Goal: Transaction & Acquisition: Obtain resource

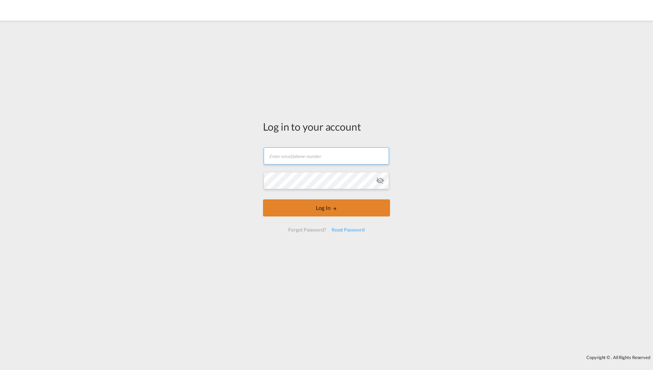
type input "[EMAIL_ADDRESS][DOMAIN_NAME]"
click at [345, 205] on button "Log In" at bounding box center [326, 207] width 127 height 17
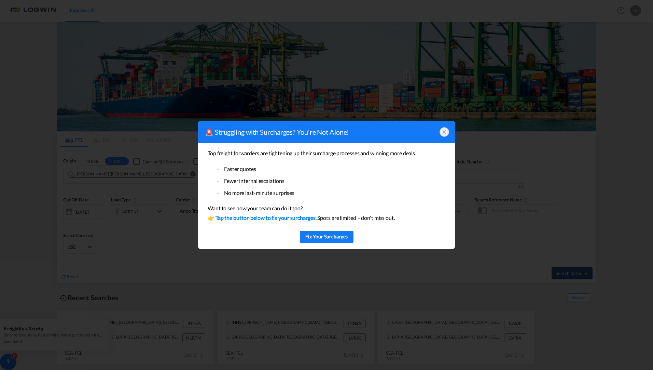
click at [443, 131] on icon at bounding box center [444, 131] width 5 height 5
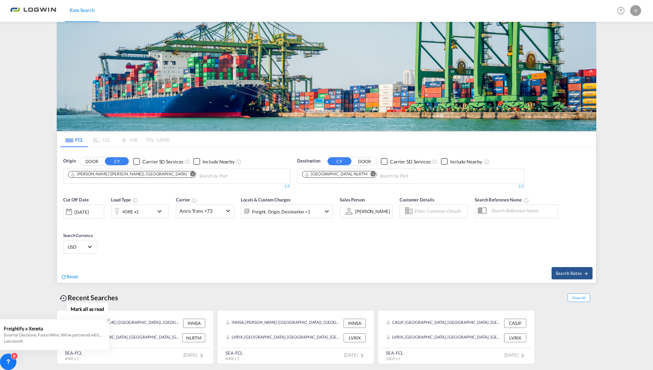
click at [107, 319] on icon at bounding box center [108, 319] width 5 height 5
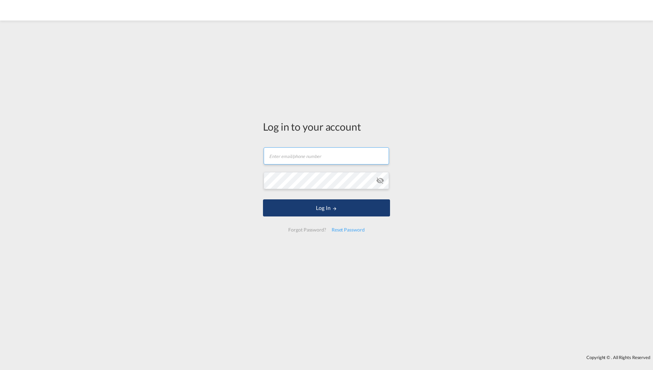
type input "[EMAIL_ADDRESS][DOMAIN_NAME]"
click at [347, 209] on button "Log In" at bounding box center [326, 207] width 127 height 17
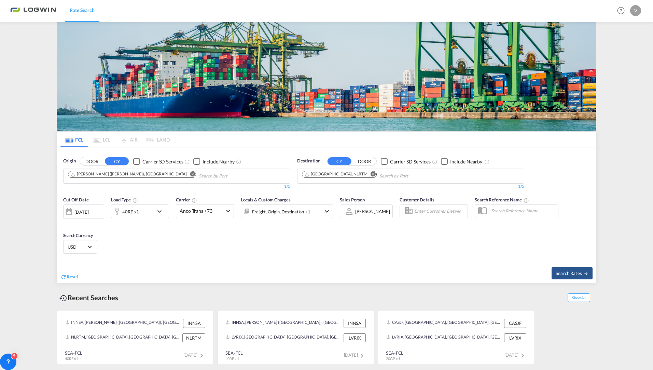
click at [190, 174] on md-icon "Remove" at bounding box center [192, 173] width 5 height 5
click at [150, 176] on md-chips at bounding box center [177, 176] width 227 height 14
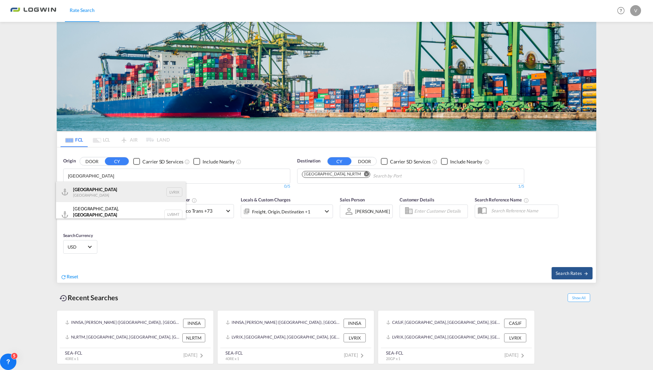
type input "[GEOGRAPHIC_DATA]"
click at [123, 190] on div "Riga Latvia LVRIX" at bounding box center [121, 191] width 130 height 20
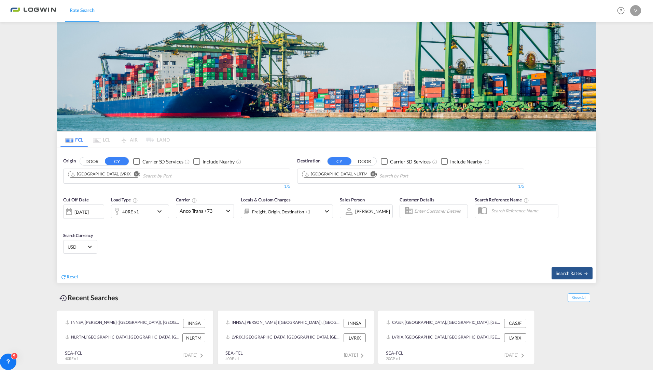
click at [371, 174] on md-icon "Remove" at bounding box center [373, 173] width 5 height 5
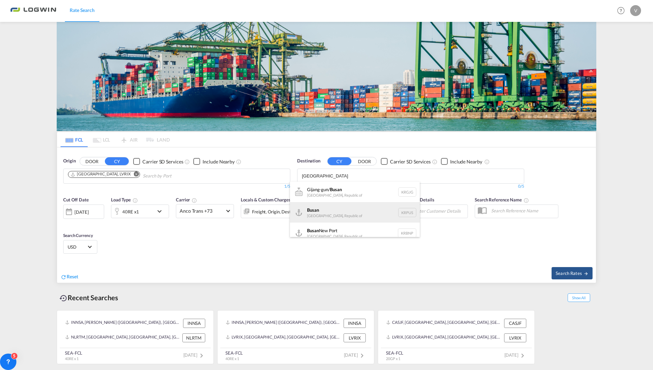
type input "busan"
click at [357, 211] on div "Busan Korea, Republic of KRPUS" at bounding box center [355, 212] width 130 height 20
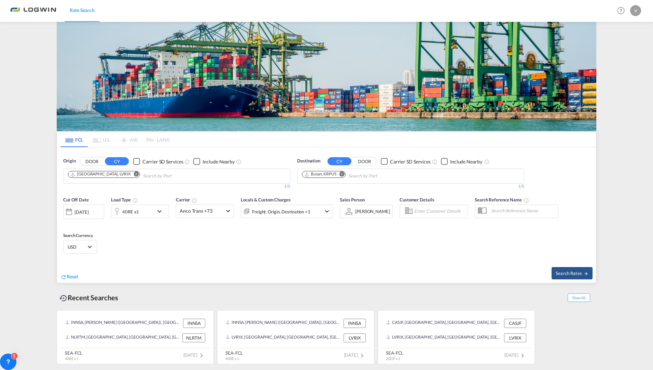
click at [155, 210] on md-icon "icon-chevron-down" at bounding box center [161, 211] width 12 height 8
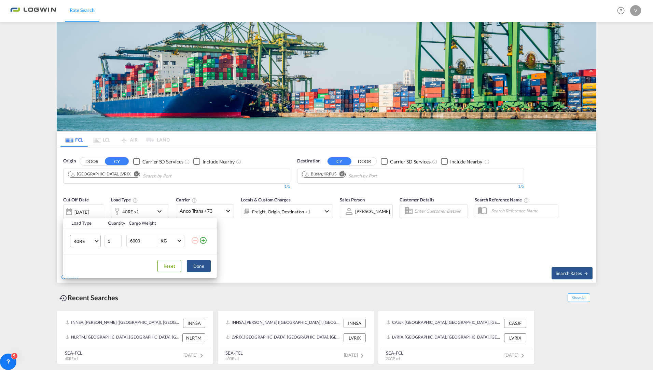
click at [91, 239] on span "40RE" at bounding box center [84, 241] width 20 height 7
click at [90, 221] on md-option "40GP" at bounding box center [91, 222] width 46 height 16
click at [198, 266] on button "Done" at bounding box center [199, 266] width 24 height 12
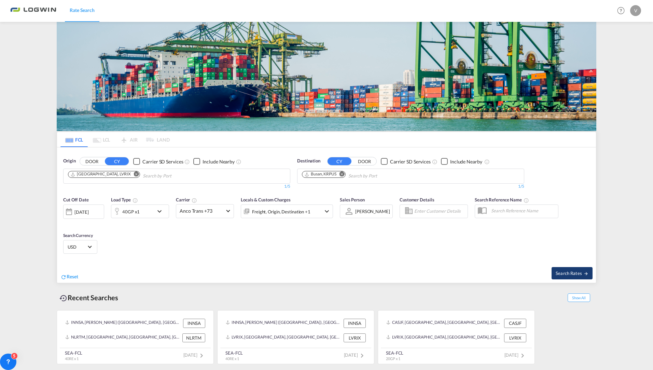
click at [585, 273] on md-icon "icon-arrow-right" at bounding box center [586, 273] width 5 height 5
type input "LVRIX to KRPUS / 12 Aug 2025"
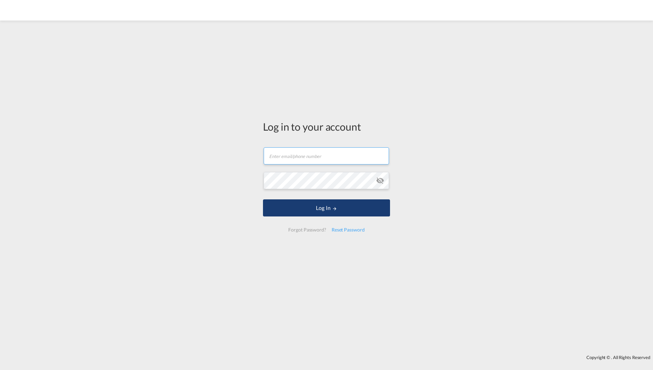
type input "[EMAIL_ADDRESS][DOMAIN_NAME]"
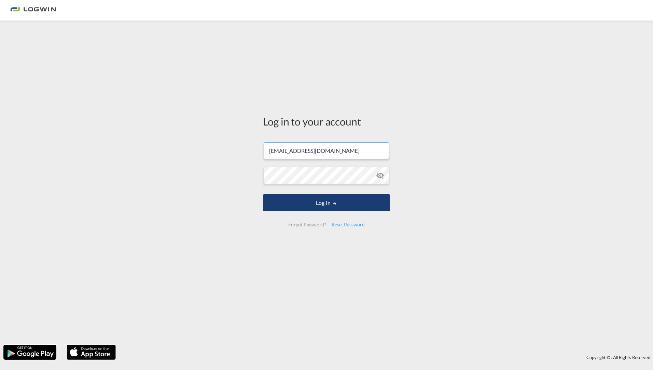
click at [347, 204] on button "Log In" at bounding box center [326, 202] width 127 height 17
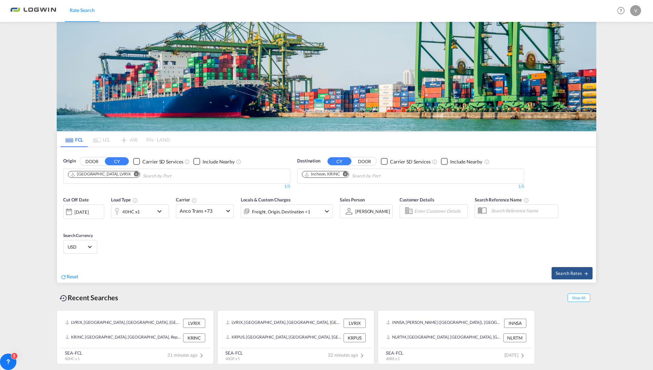
click at [134, 173] on md-icon "Remove" at bounding box center [136, 173] width 5 height 5
click at [105, 178] on input "Chips input." at bounding box center [100, 175] width 65 height 11
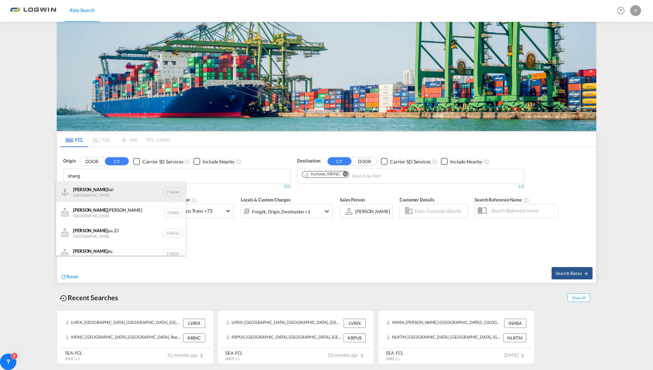
type input "shang"
click at [113, 194] on div "Shang hai China CNSHA" at bounding box center [121, 191] width 130 height 20
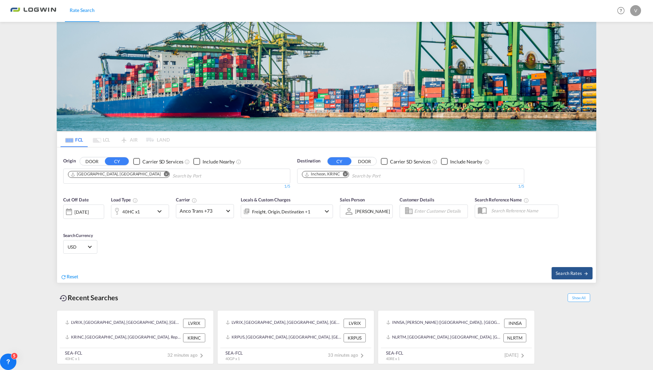
click at [344, 176] on button "Remove" at bounding box center [344, 174] width 10 height 7
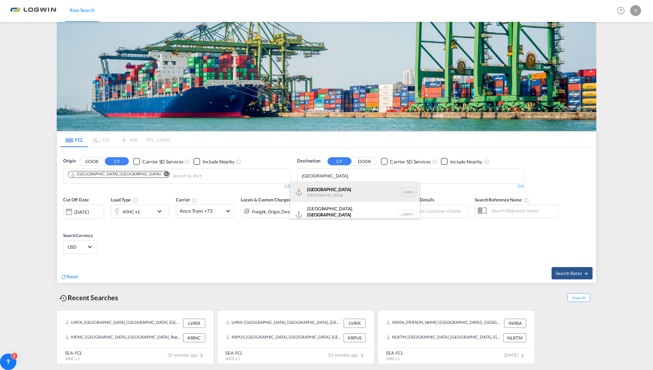
type input "[GEOGRAPHIC_DATA]"
click at [330, 189] on div "[GEOGRAPHIC_DATA] [GEOGRAPHIC_DATA] LVRIX" at bounding box center [355, 191] width 130 height 20
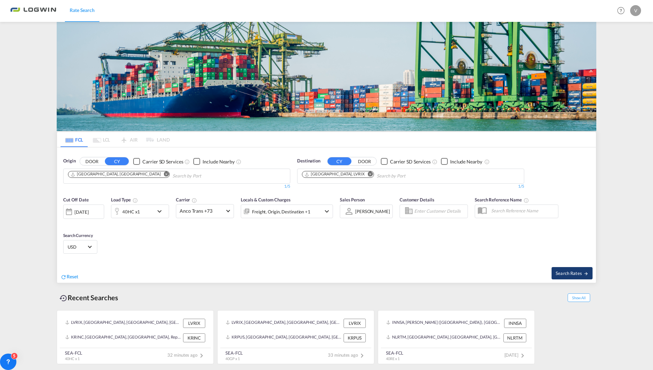
click at [570, 274] on span "Search Rates" at bounding box center [572, 272] width 33 height 5
type input "CNSHA to LVRIX / [DATE]"
